Goal: Information Seeking & Learning: Learn about a topic

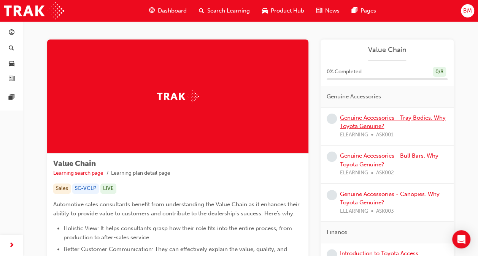
click at [364, 116] on link "Genuine Accessories - Tray Bodies. Why Toyota Genuine?" at bounding box center [393, 122] width 106 height 16
click at [376, 119] on link "Genuine Accessories - Tray Bodies. Why Toyota Genuine?" at bounding box center [393, 122] width 106 height 16
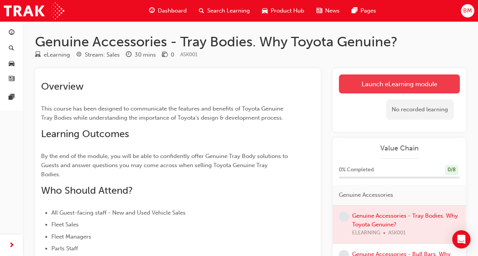
click at [393, 85] on link "Launch eLearning module" at bounding box center [399, 84] width 121 height 19
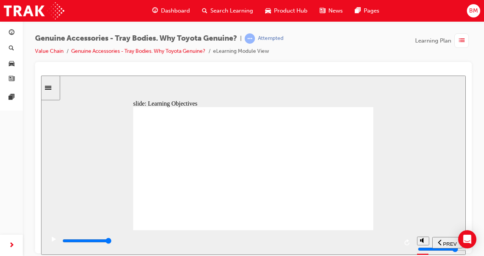
drag, startPoint x: 268, startPoint y: 157, endPoint x: 257, endPoint y: 159, distance: 11.6
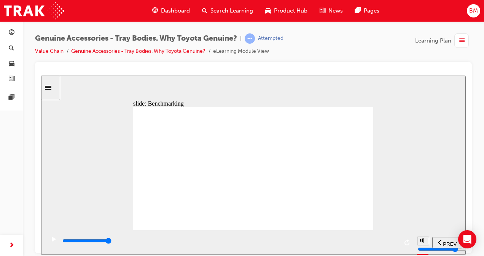
type input "1700"
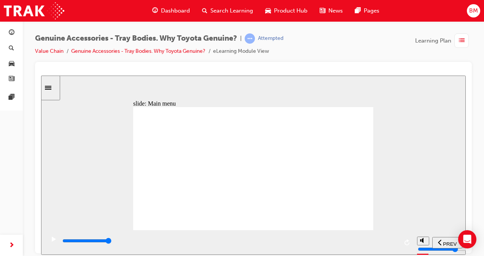
type input "2600"
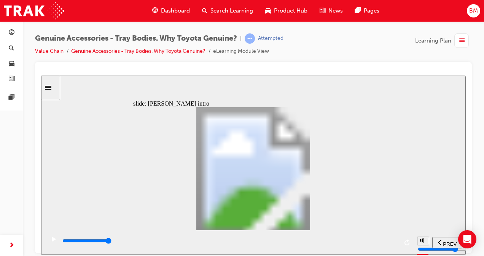
type input "19300"
type input "1"
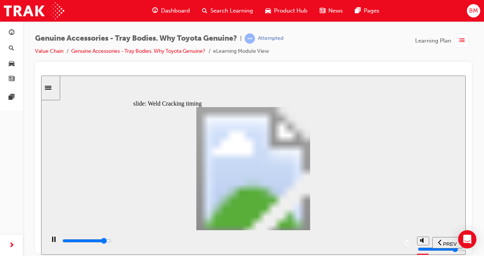
type input "19500"
type input "2"
type input "19800"
type input "3"
type input "20000"
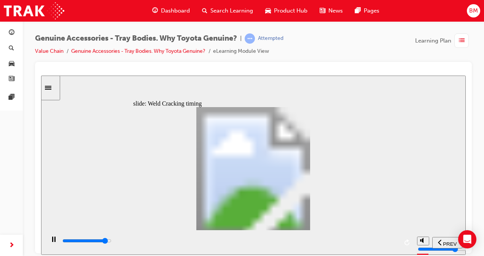
type input "4"
type input "20700"
type input "5"
type input "21700"
type input "6"
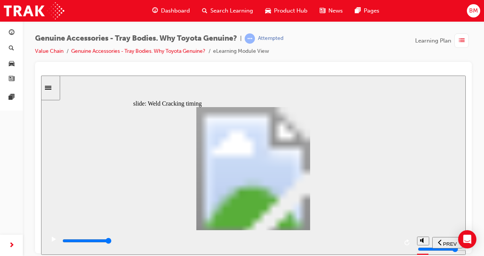
drag, startPoint x: 207, startPoint y: 183, endPoint x: 266, endPoint y: 174, distance: 59.9
type input "8200"
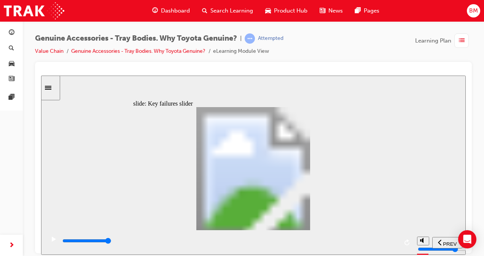
drag, startPoint x: 144, startPoint y: 191, endPoint x: 168, endPoint y: 187, distance: 24.3
type input "2"
drag, startPoint x: 165, startPoint y: 194, endPoint x: 183, endPoint y: 194, distance: 17.5
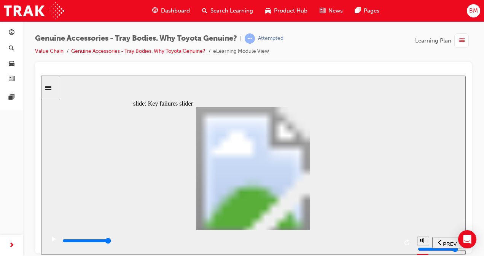
type input "0"
type input "3"
drag, startPoint x: 188, startPoint y: 190, endPoint x: 205, endPoint y: 189, distance: 17.5
drag, startPoint x: 211, startPoint y: 191, endPoint x: 245, endPoint y: 190, distance: 33.5
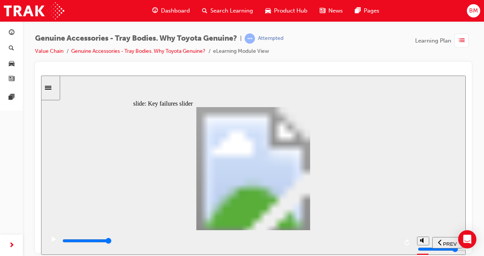
drag, startPoint x: 319, startPoint y: 135, endPoint x: 331, endPoint y: 126, distance: 14.5
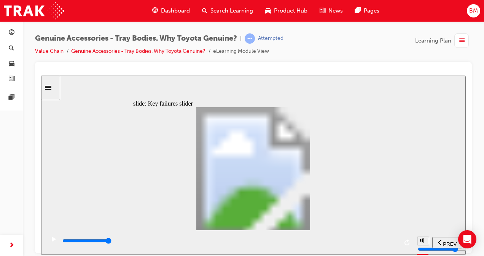
drag, startPoint x: 211, startPoint y: 191, endPoint x: 272, endPoint y: 196, distance: 61.4
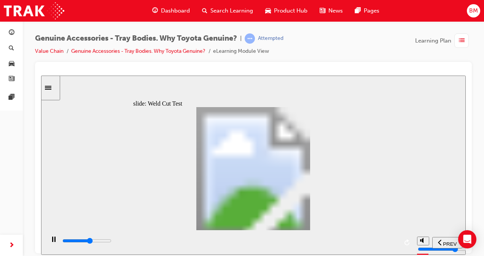
type input "15200"
click at [57, 241] on div "play/pause" at bounding box center [53, 242] width 13 height 13
